Goal: Find specific page/section: Find specific page/section

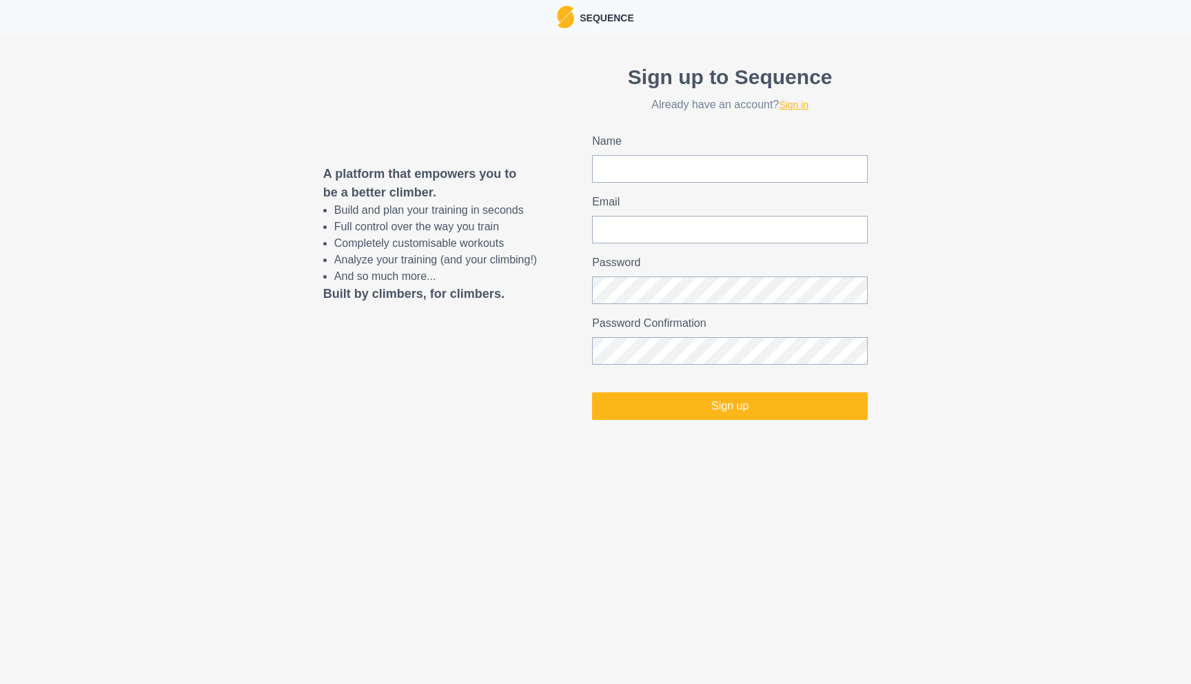
click at [798, 101] on link "Sign in" at bounding box center [794, 104] width 30 height 11
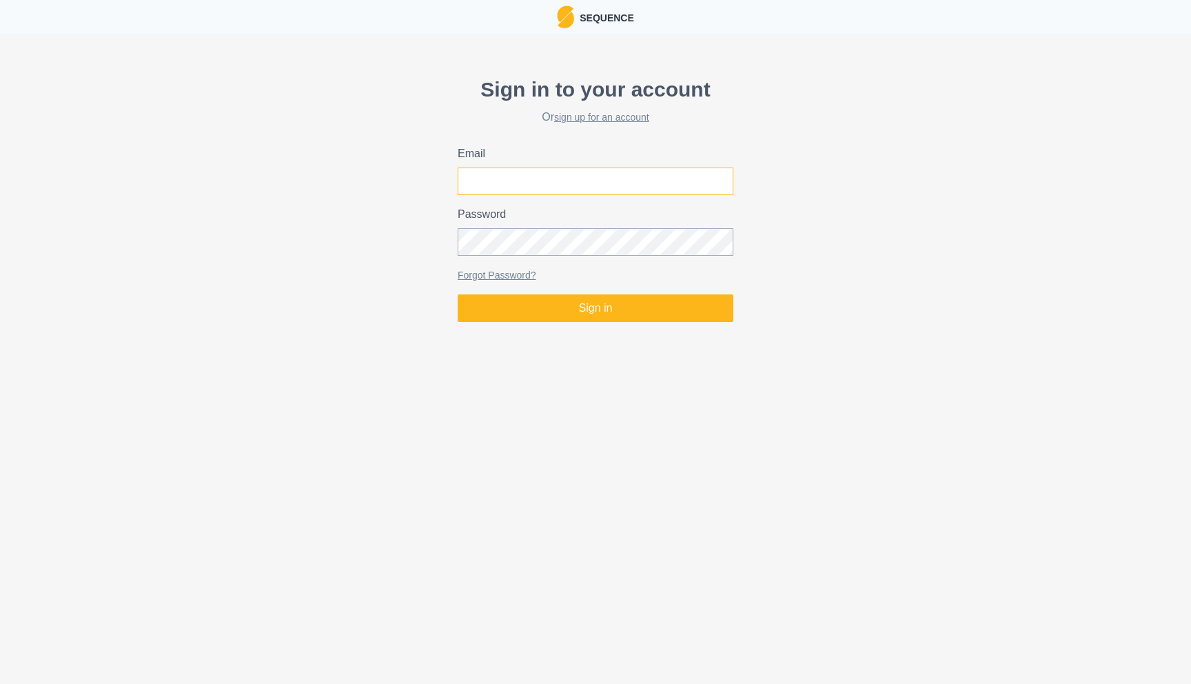
click at [591, 174] on input "Email" at bounding box center [596, 182] width 276 height 28
type input "[PERSON_NAME][EMAIL_ADDRESS][DOMAIN_NAME]"
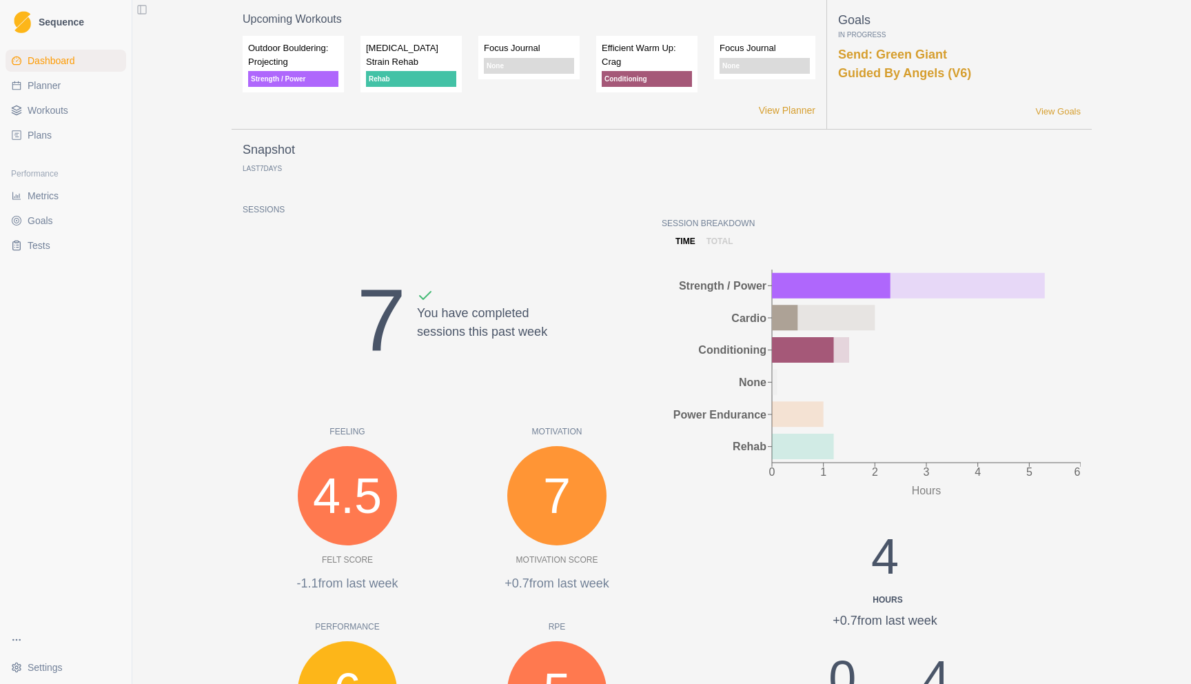
click at [59, 90] on span "Planner" at bounding box center [44, 86] width 33 height 14
